Goal: Task Accomplishment & Management: Manage account settings

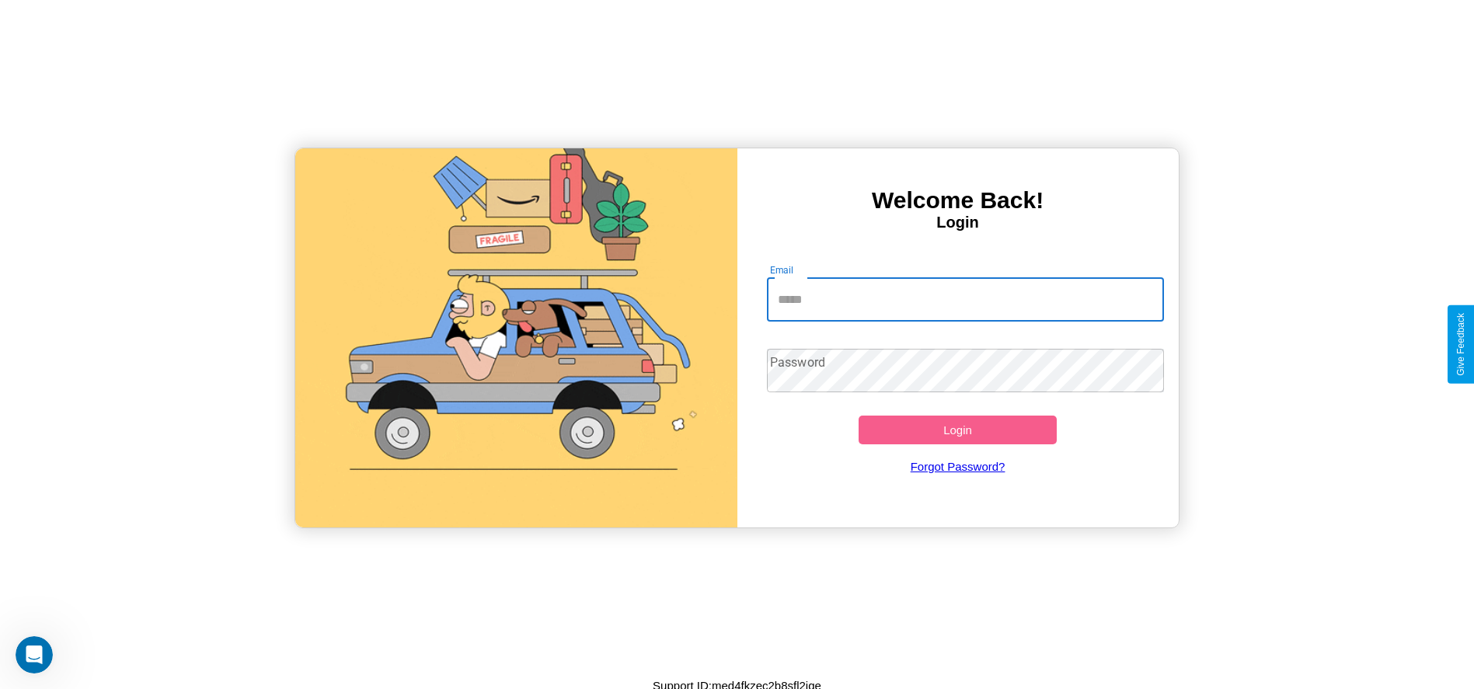
click at [965, 299] on input "Email" at bounding box center [965, 300] width 397 height 44
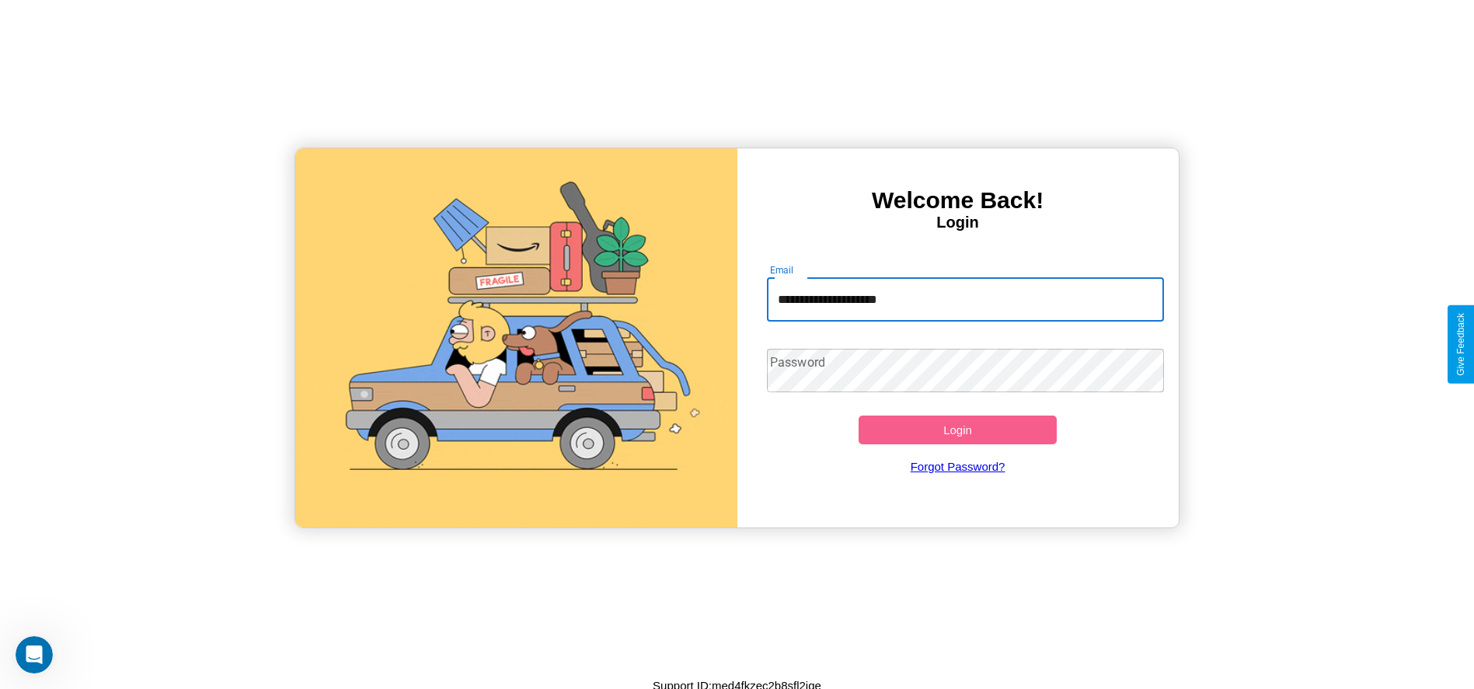
type input "**********"
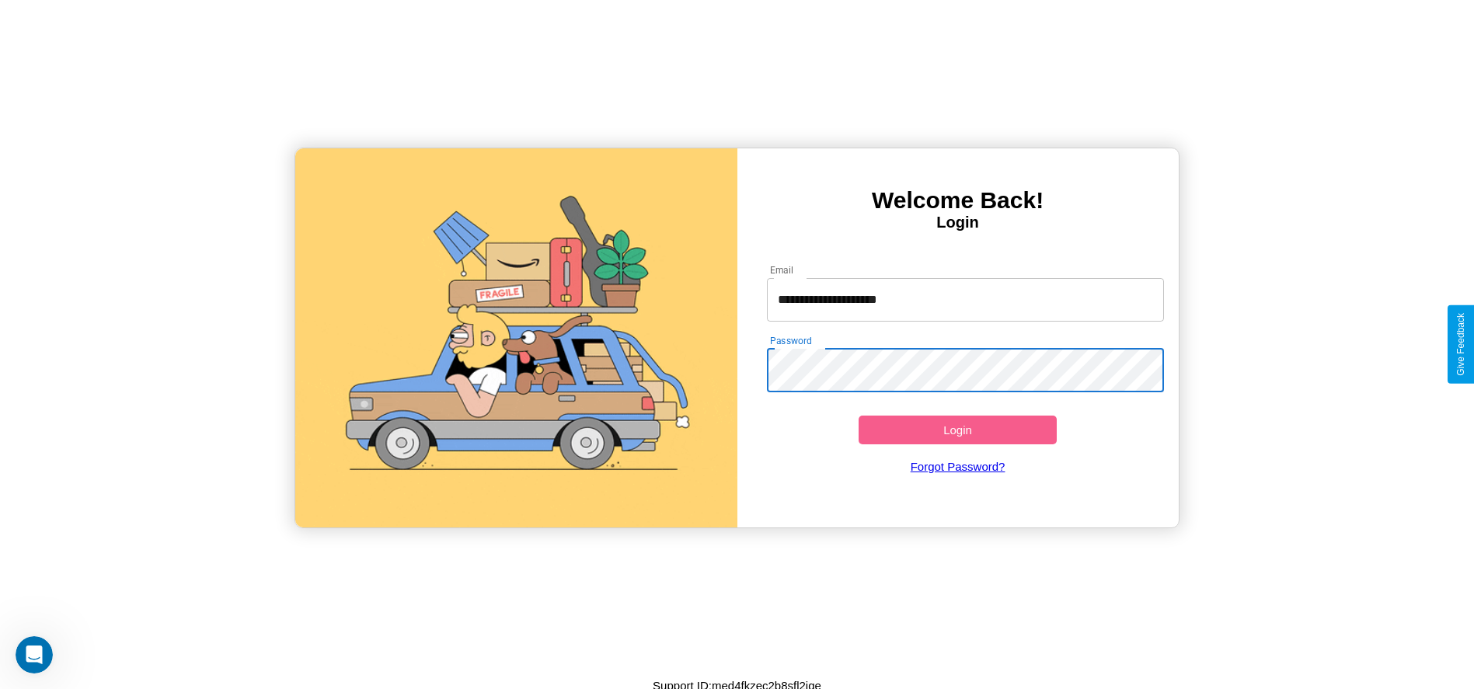
click at [957, 430] on button "Login" at bounding box center [958, 430] width 199 height 29
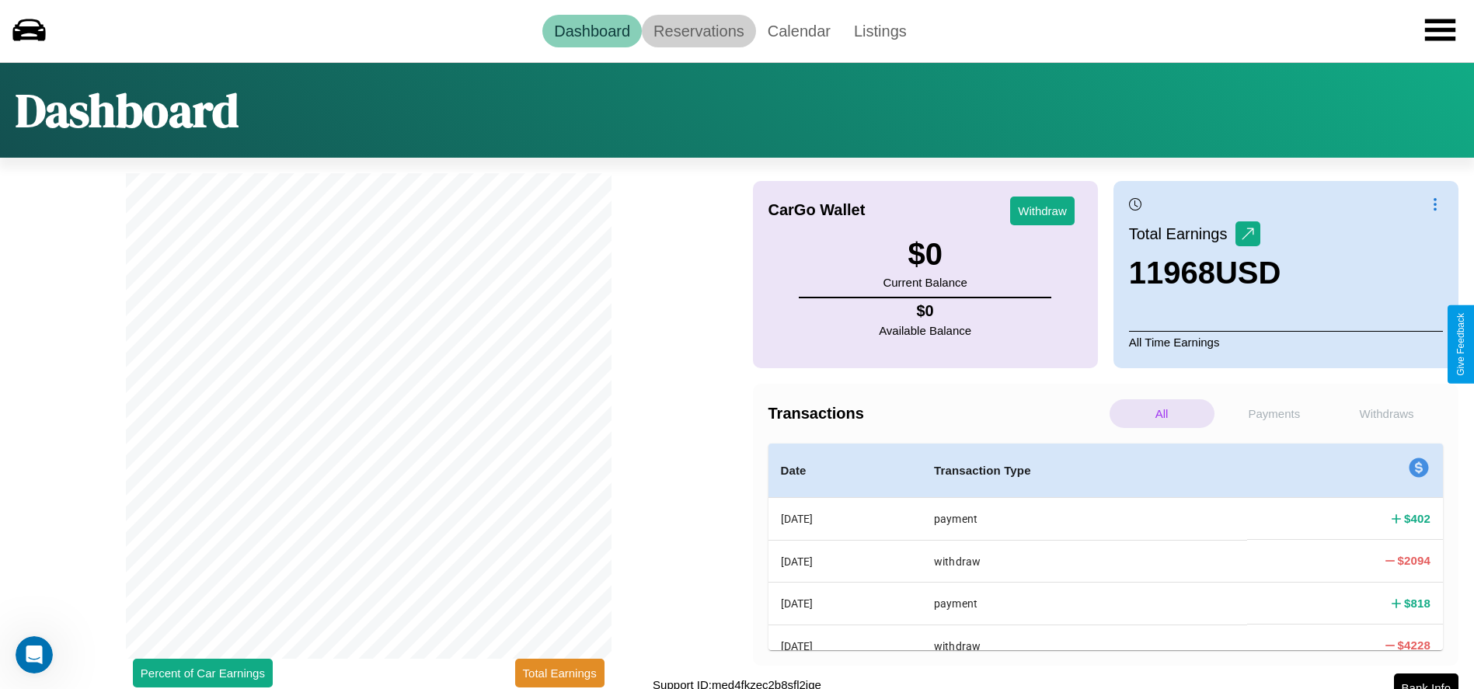
click at [698, 30] on link "Reservations" at bounding box center [699, 31] width 114 height 33
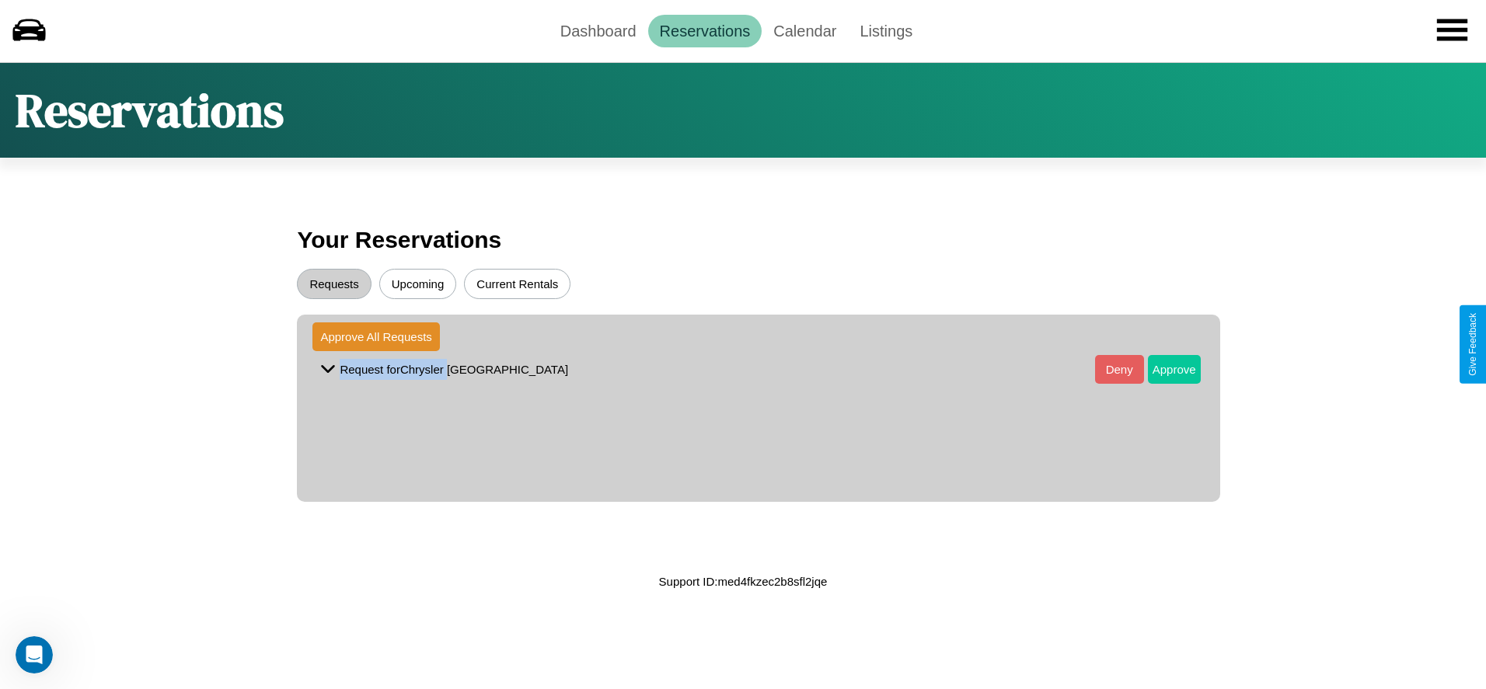
click at [1162, 369] on button "Approve" at bounding box center [1174, 369] width 53 height 29
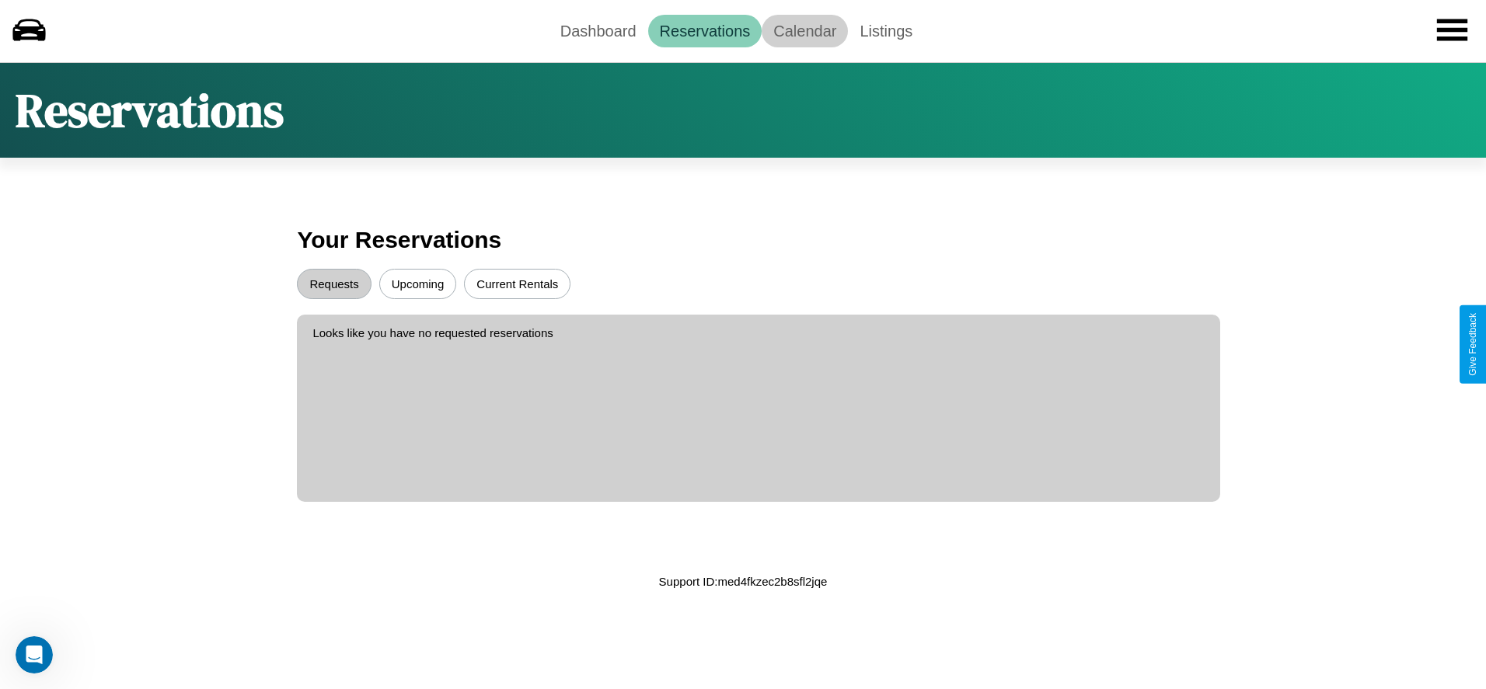
click at [804, 30] on link "Calendar" at bounding box center [804, 31] width 86 height 33
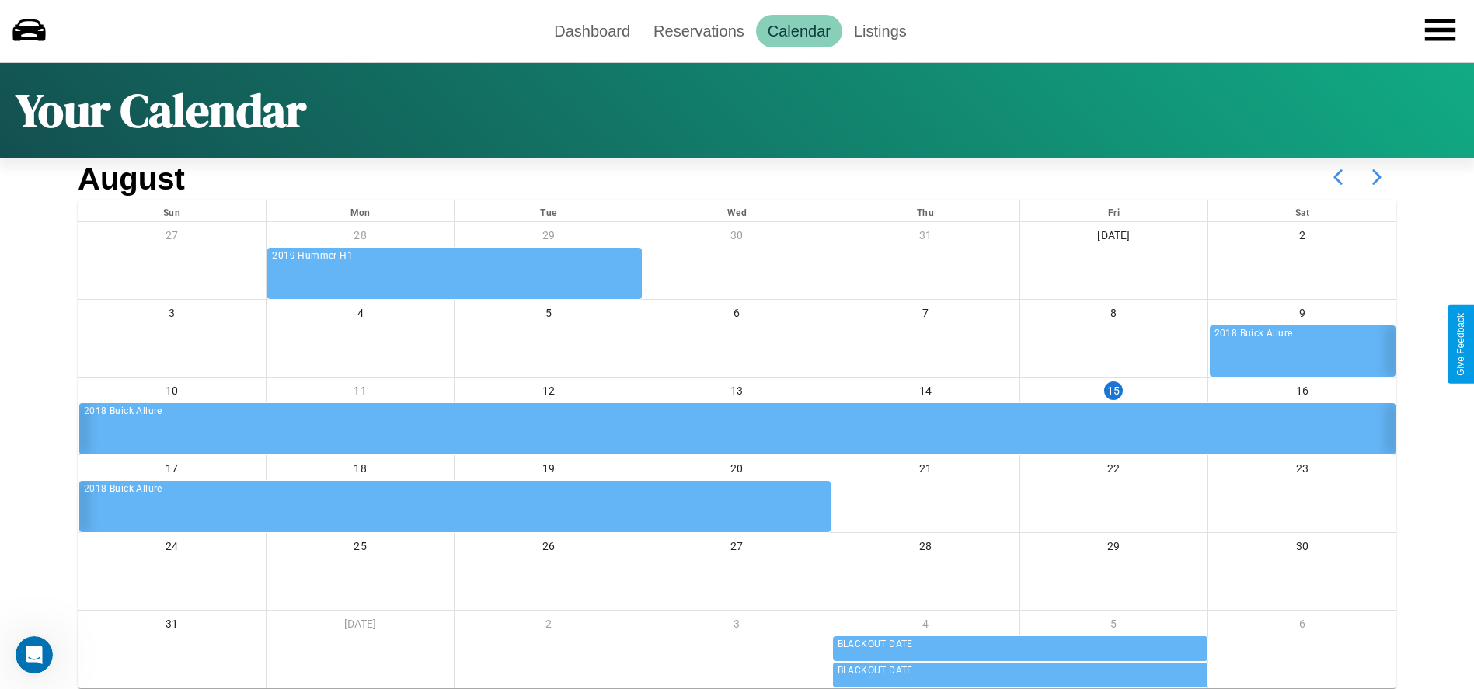
click at [1377, 177] on icon at bounding box center [1376, 177] width 39 height 39
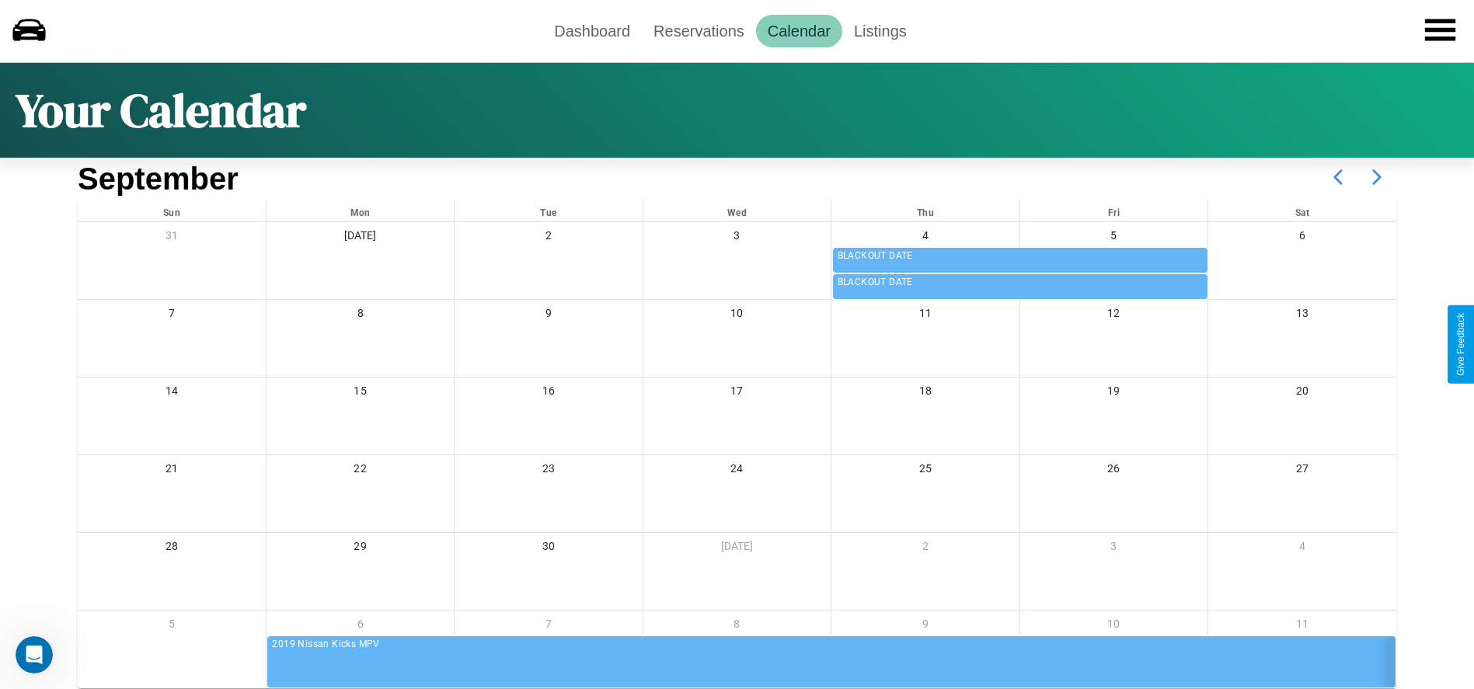
click at [1377, 177] on icon at bounding box center [1376, 177] width 39 height 39
